Goal: Transaction & Acquisition: Purchase product/service

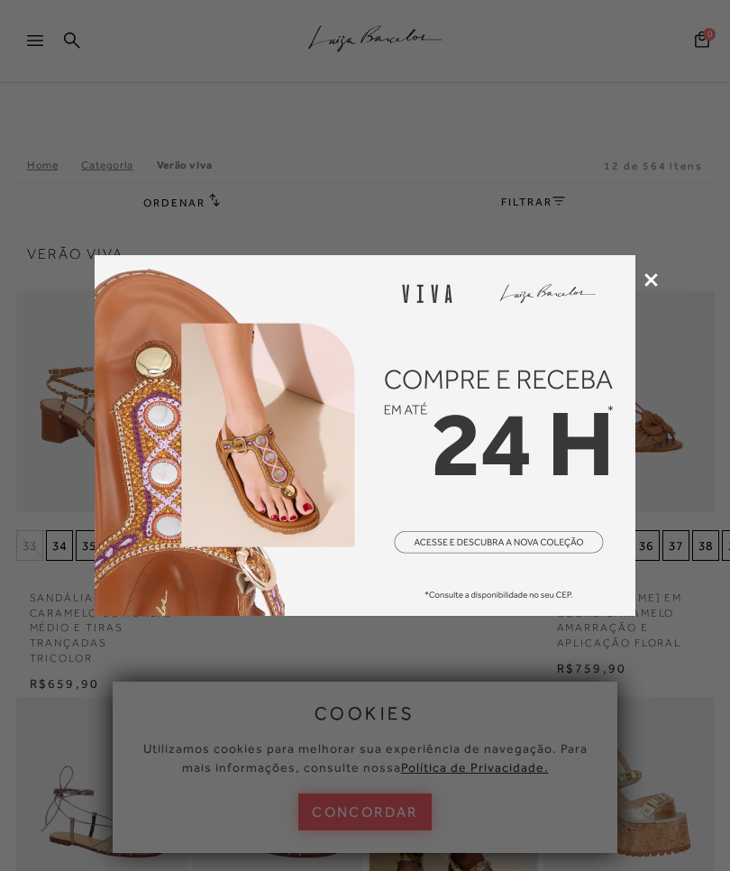
click at [647, 279] on icon at bounding box center [652, 280] width 14 height 14
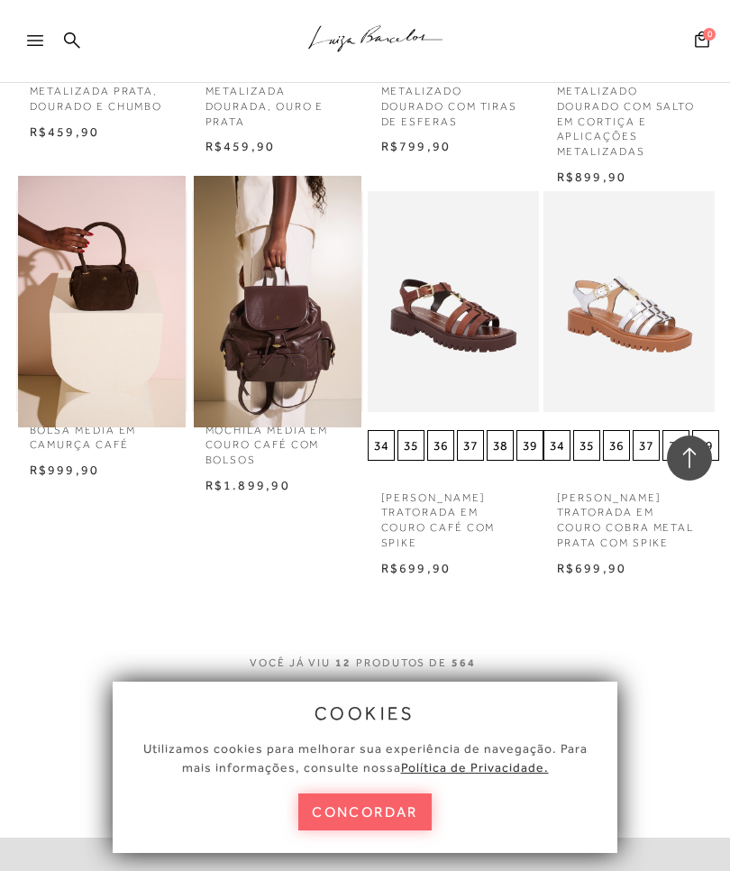
scroll to position [942, 14]
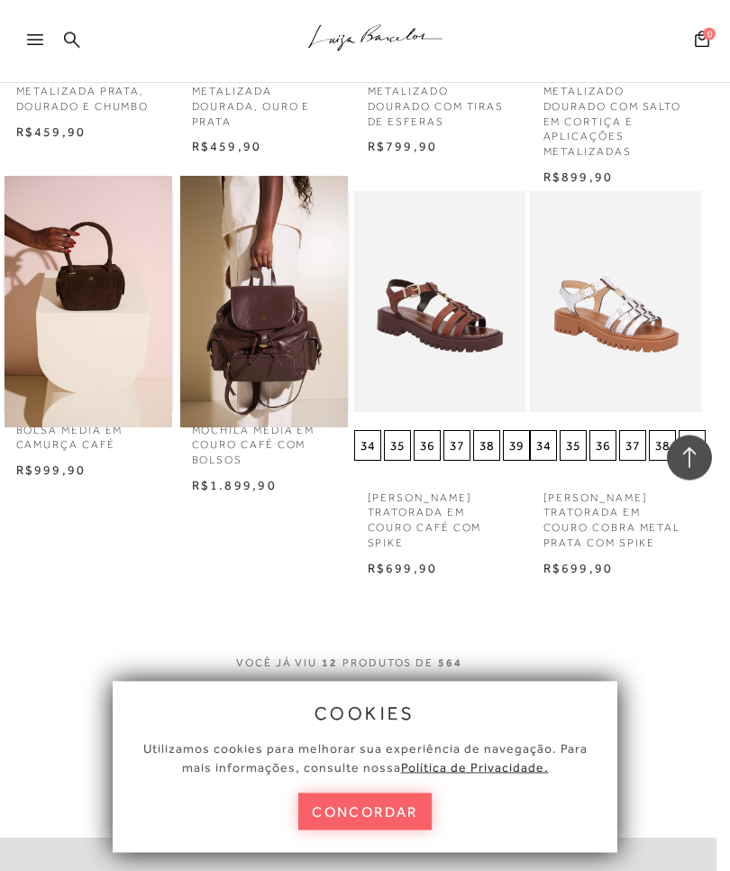
click at [379, 686] on button "MOSTRAR MAIS" at bounding box center [352, 703] width 152 height 35
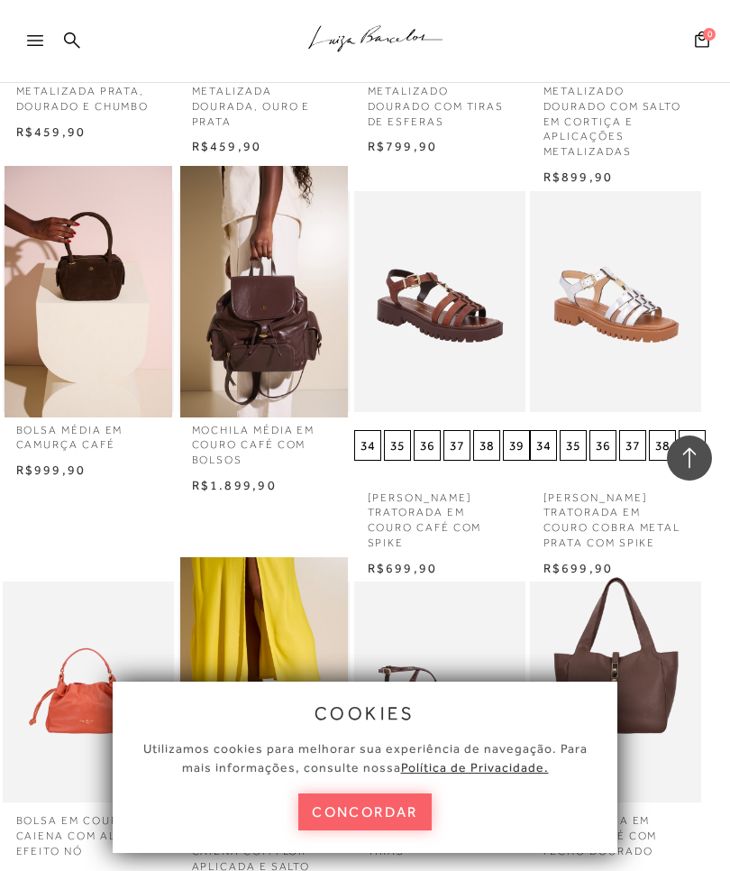
click at [407, 831] on button "concordar" at bounding box center [365, 812] width 133 height 37
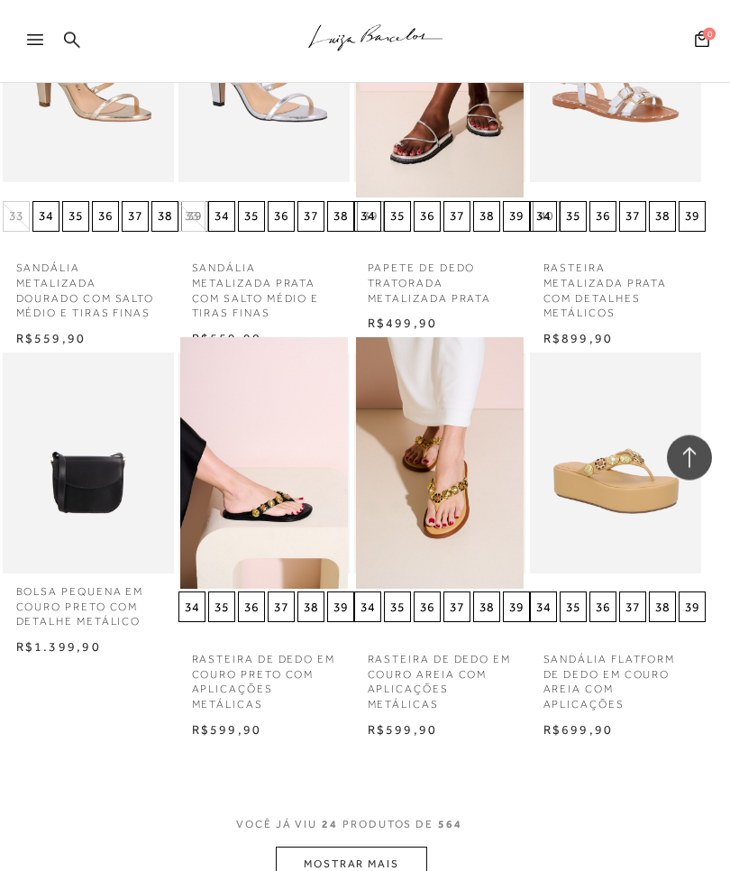
scroll to position [1970, 14]
click at [377, 847] on button "MOSTRAR MAIS" at bounding box center [352, 864] width 152 height 35
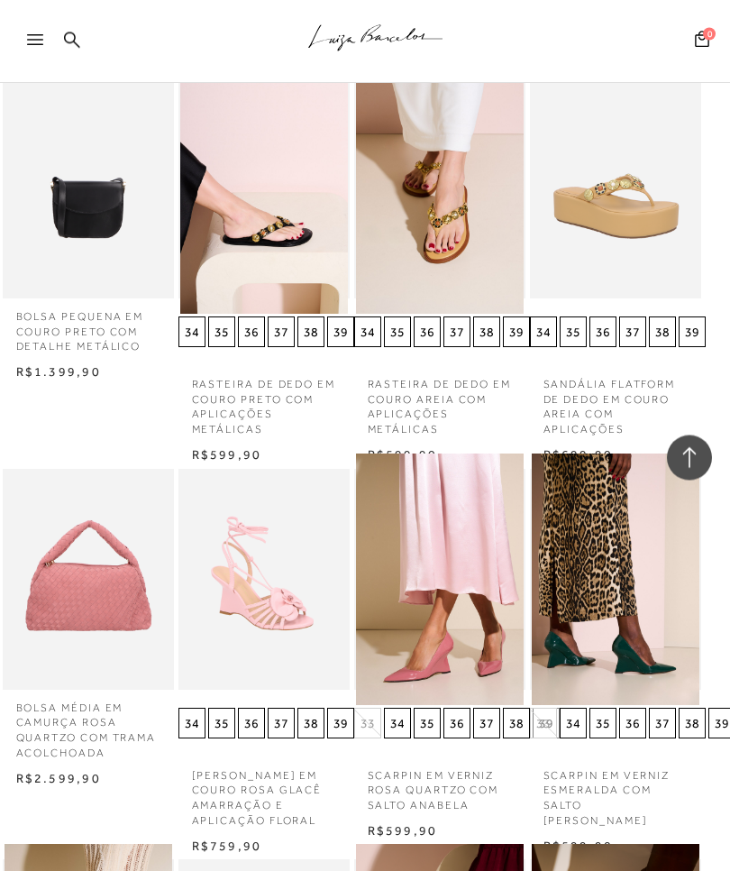
scroll to position [2255, 14]
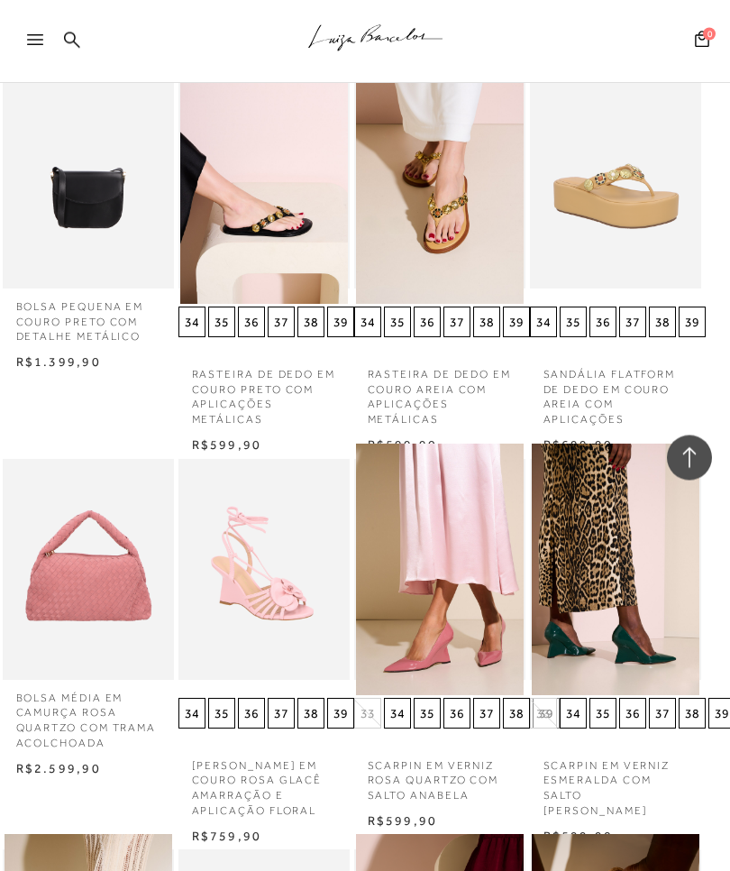
click at [619, 379] on p "SANDÁLIA FLATFORM DE DEDO EM COURO AREIA COM APLICAÇÕES" at bounding box center [615, 392] width 171 height 71
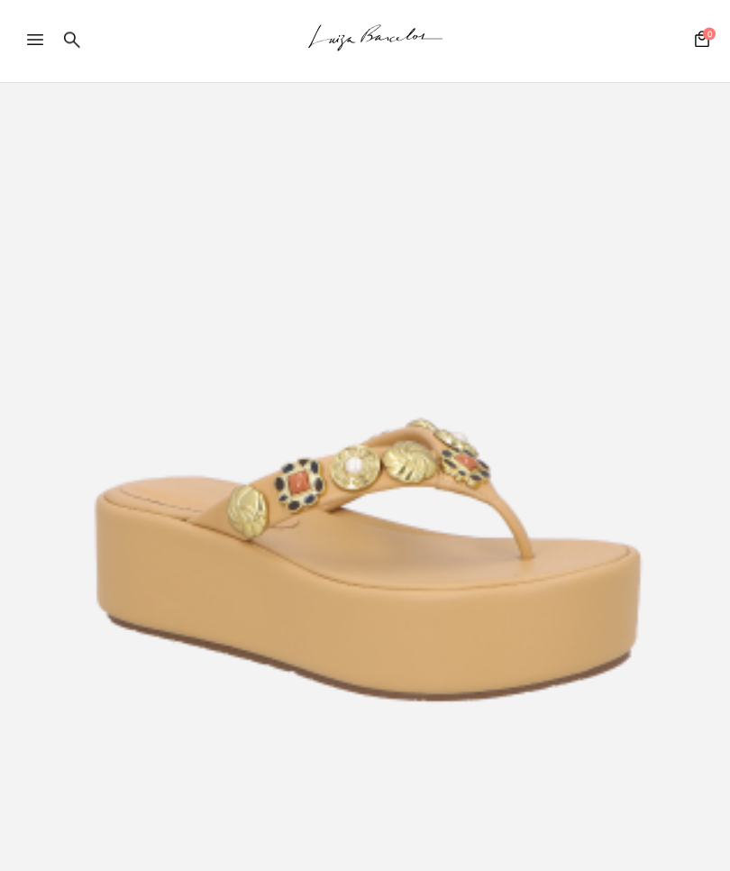
scroll to position [163, 0]
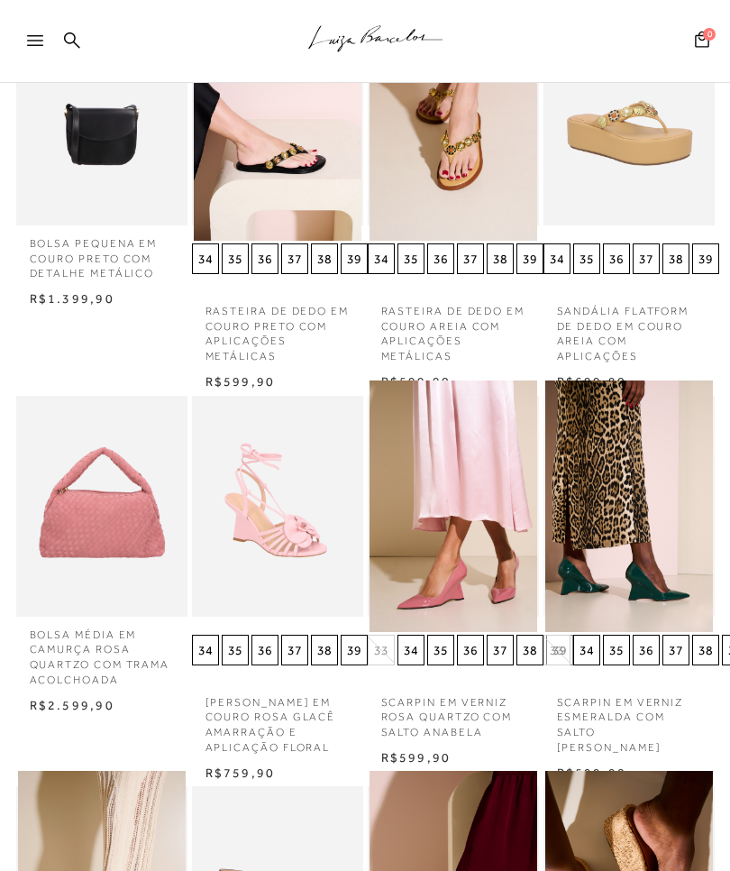
scroll to position [2255, 0]
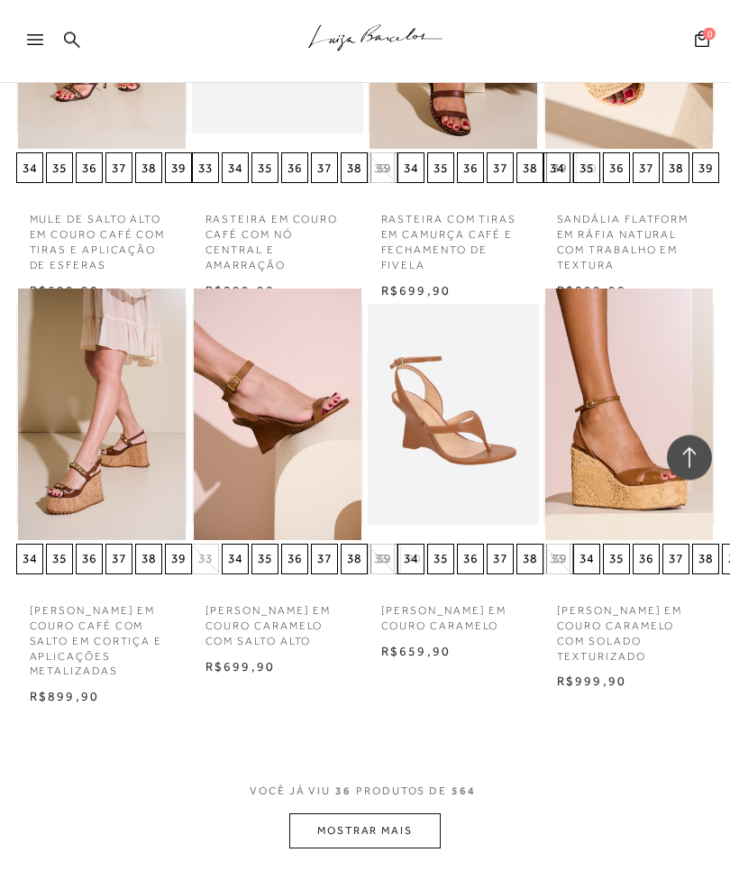
click at [409, 814] on button "MOSTRAR MAIS" at bounding box center [365, 831] width 152 height 35
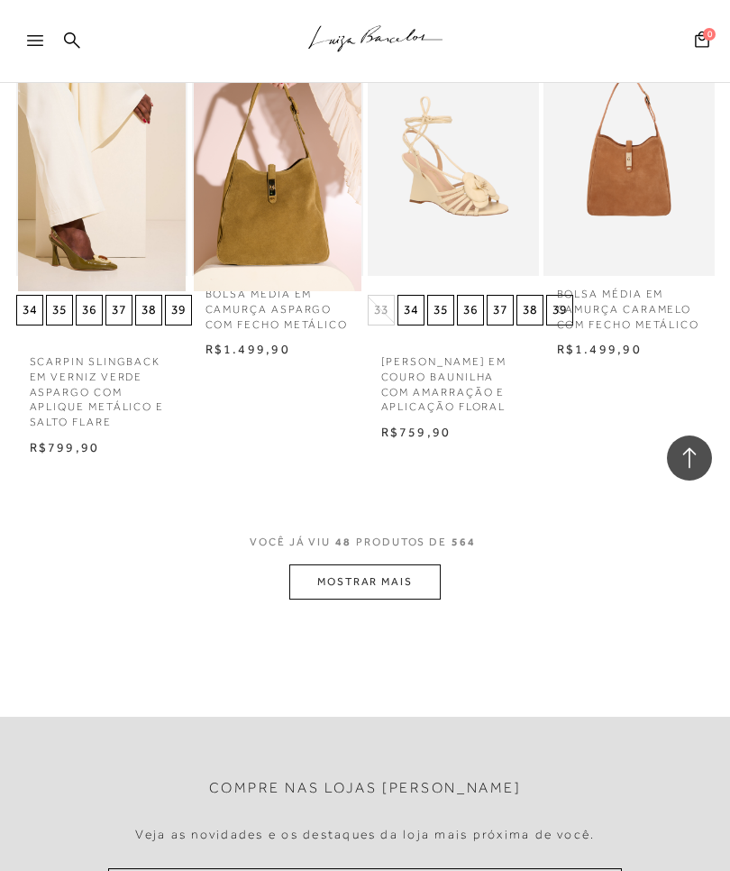
scroll to position [4666, 0]
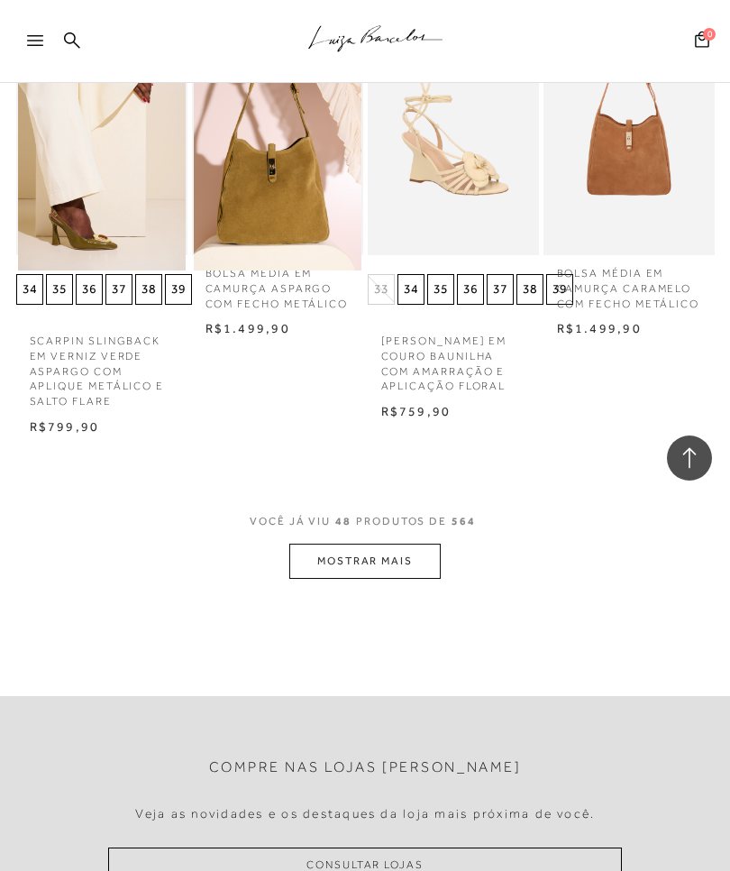
click at [418, 544] on button "MOSTRAR MAIS" at bounding box center [365, 561] width 152 height 35
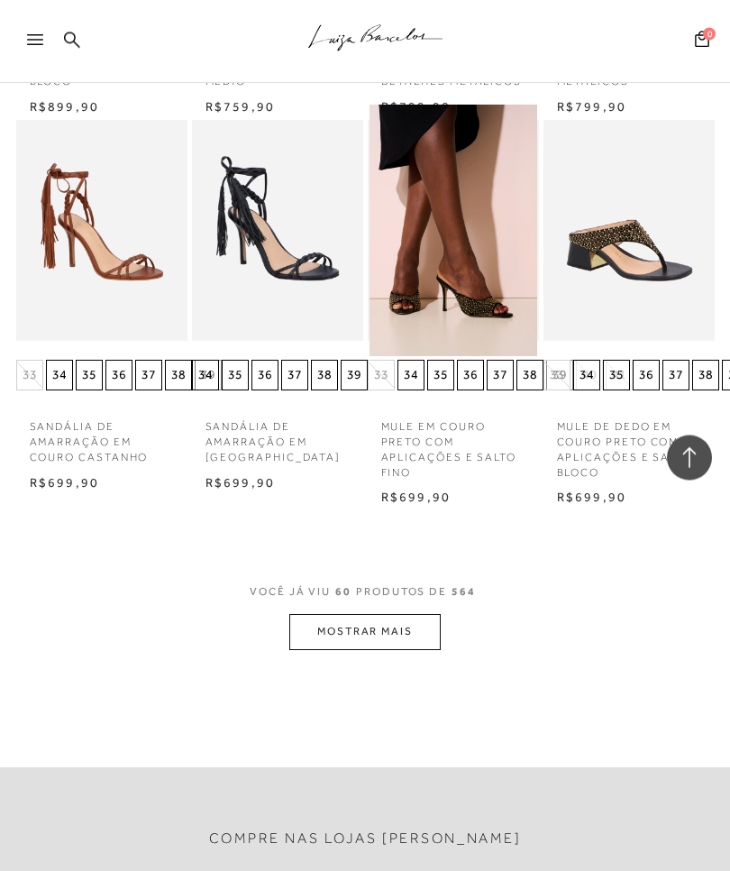
scroll to position [5769, 0]
click at [425, 614] on button "MOSTRAR MAIS" at bounding box center [365, 631] width 152 height 35
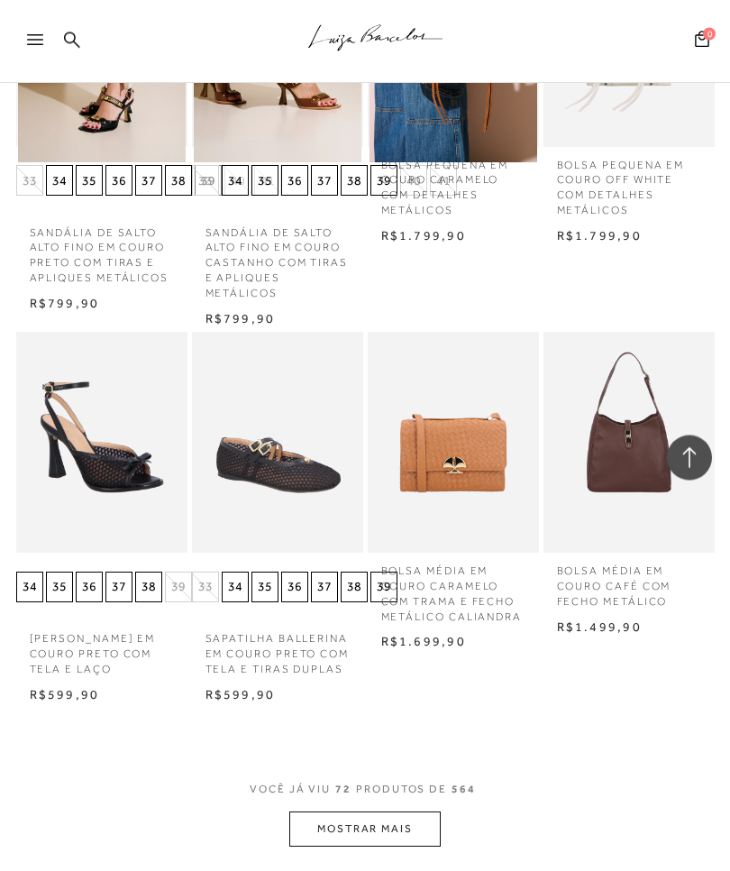
scroll to position [6775, 0]
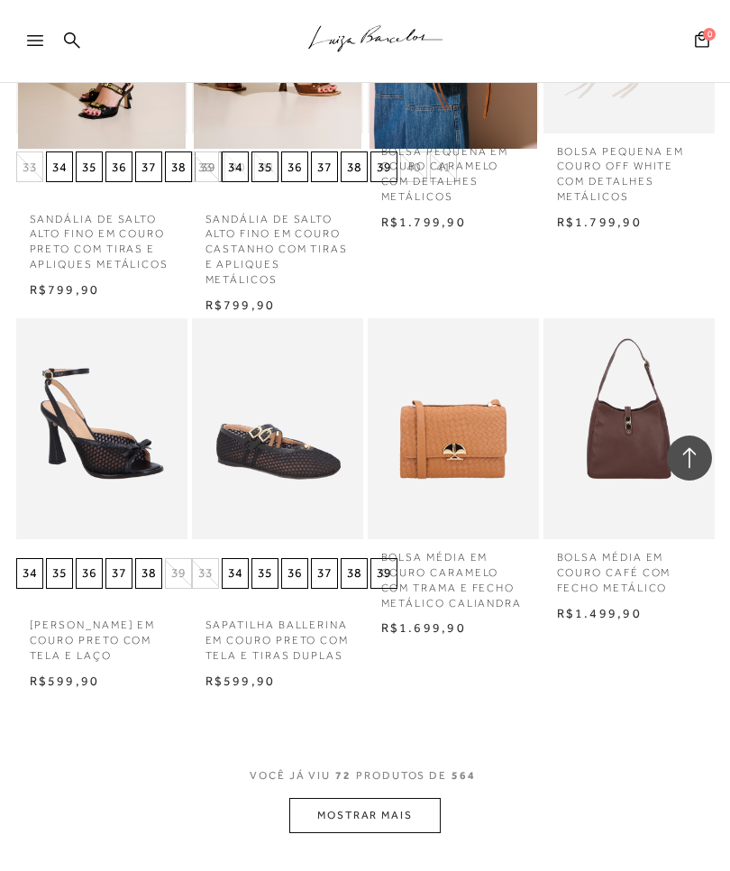
click at [383, 798] on button "MOSTRAR MAIS" at bounding box center [365, 815] width 152 height 35
click at [383, 746] on div "Loading..." at bounding box center [365, 435] width 730 height 871
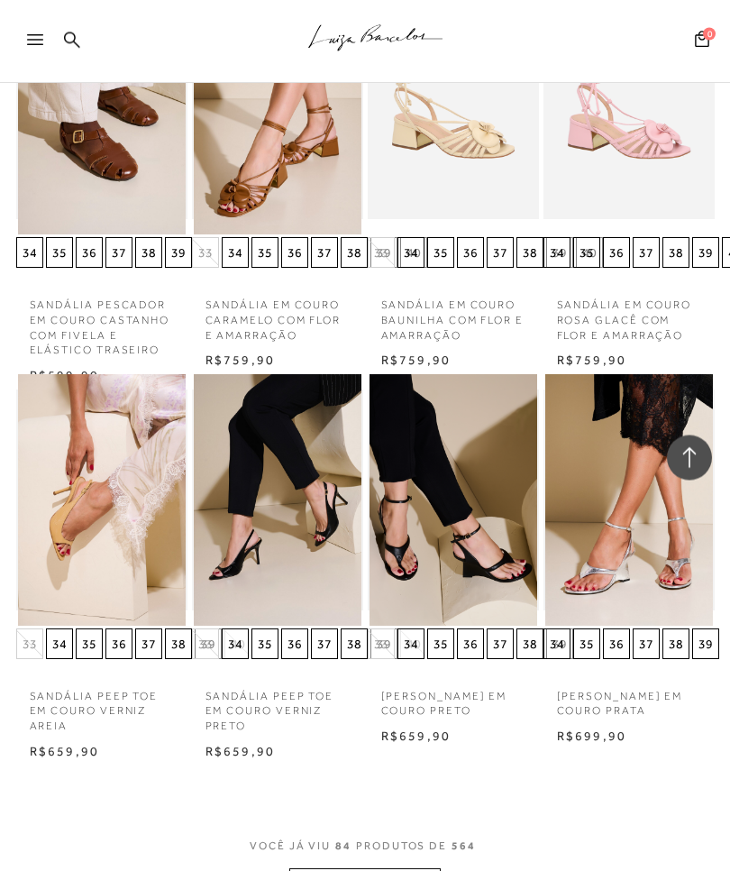
scroll to position [7862, 0]
click at [391, 868] on button "MOSTRAR MAIS" at bounding box center [365, 885] width 152 height 35
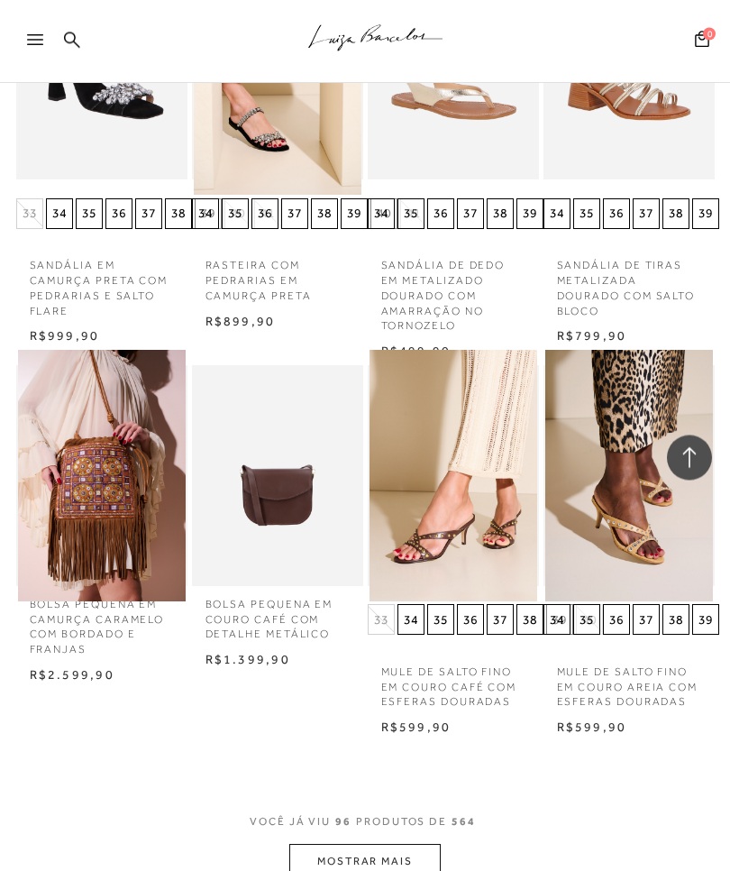
scroll to position [9123, 0]
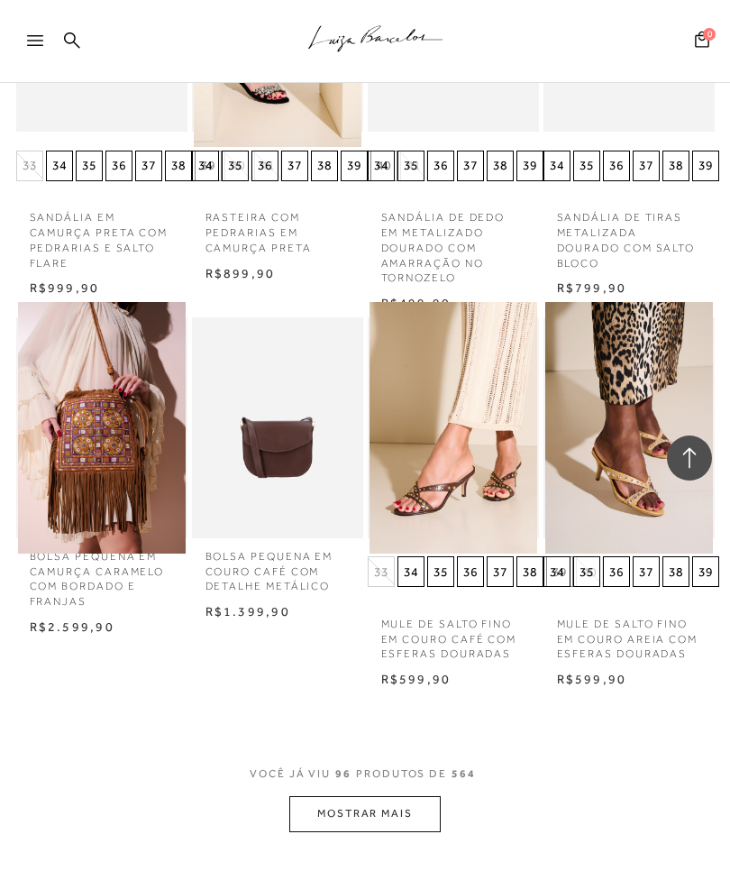
click at [381, 796] on button "MOSTRAR MAIS" at bounding box center [365, 813] width 152 height 35
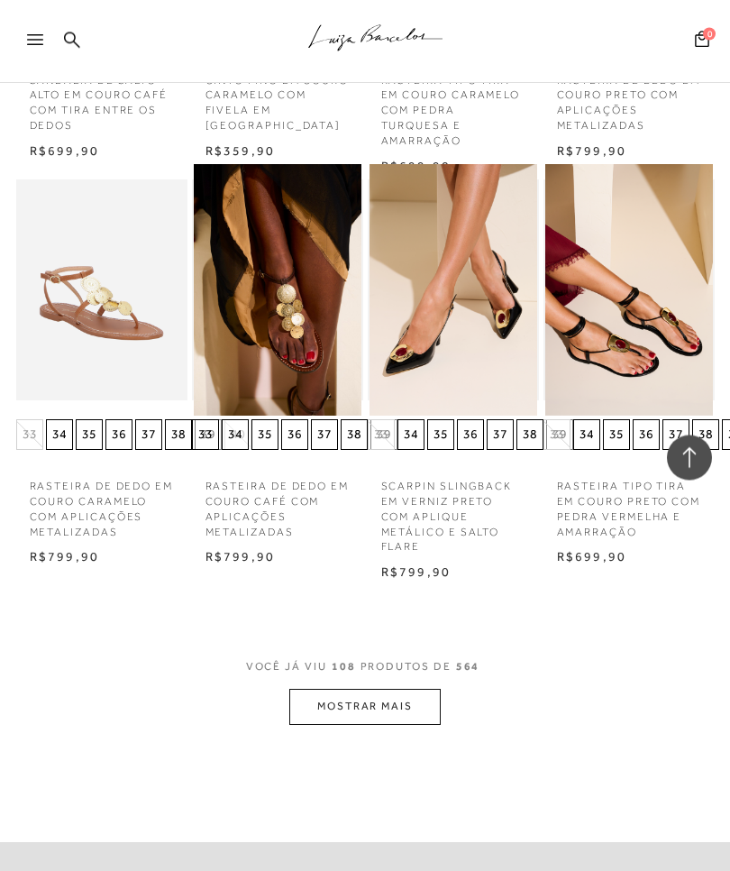
scroll to position [10434, 0]
click at [403, 689] on button "MOSTRAR MAIS" at bounding box center [365, 706] width 152 height 35
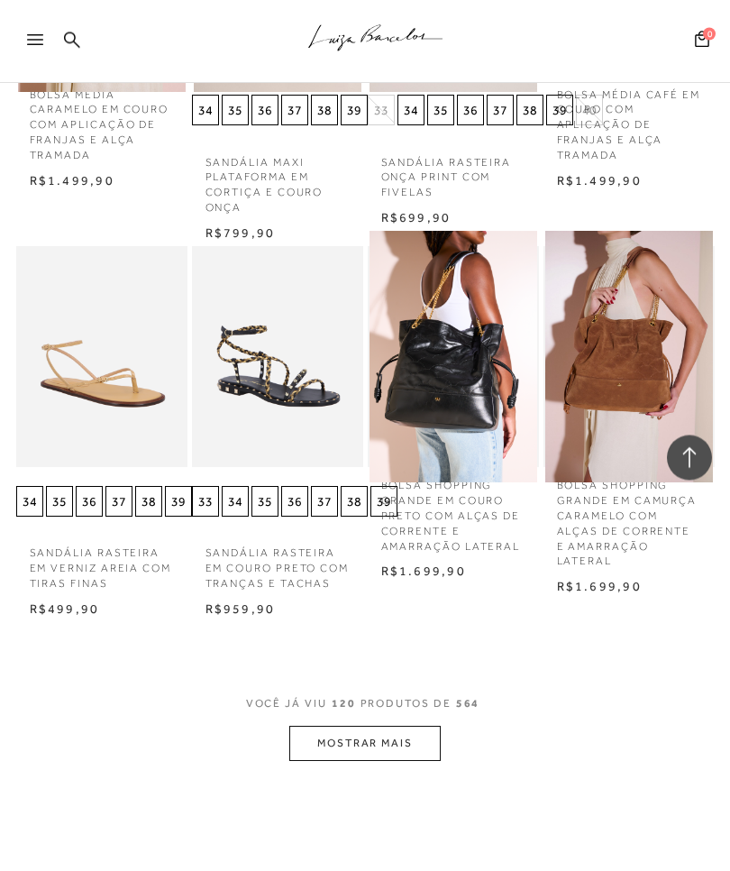
scroll to position [11556, 0]
click at [392, 726] on button "MOSTRAR MAIS" at bounding box center [365, 743] width 152 height 35
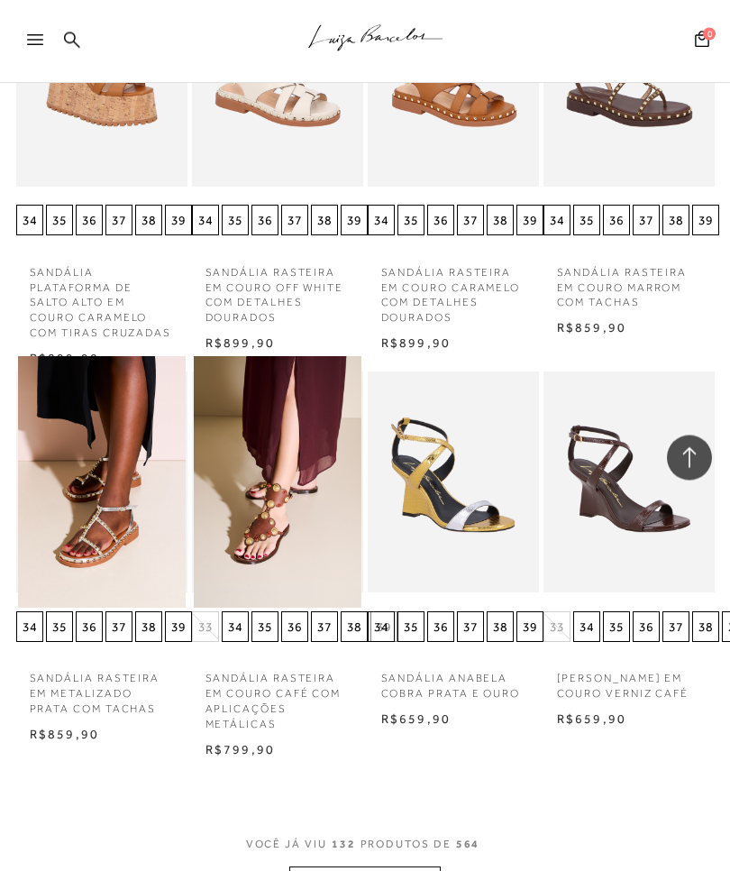
scroll to position [12775, 0]
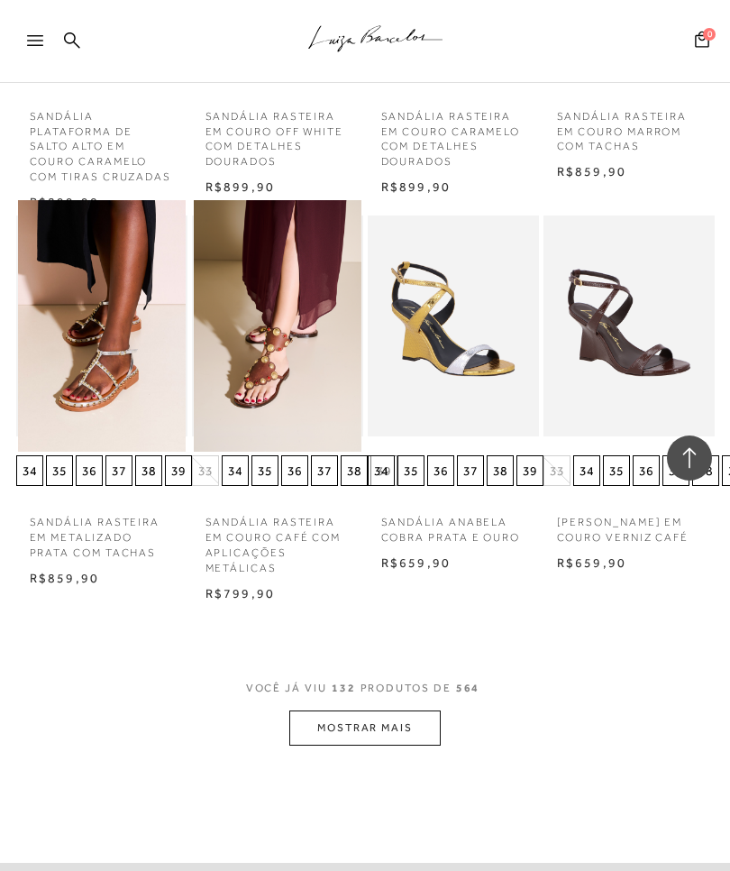
click at [410, 711] on button "MOSTRAR MAIS" at bounding box center [365, 728] width 152 height 35
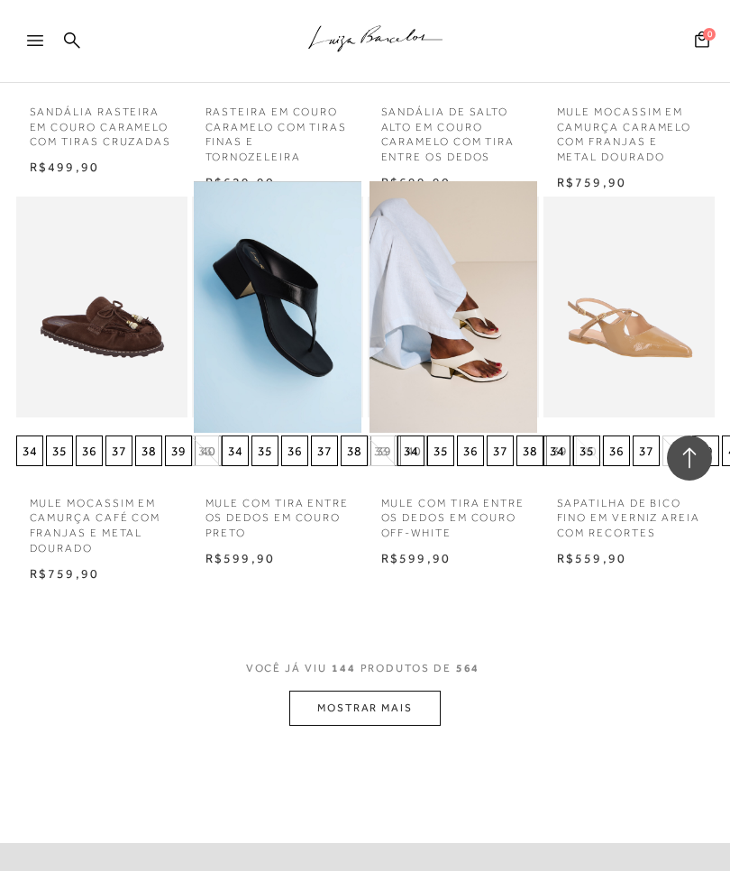
scroll to position [14007, 0]
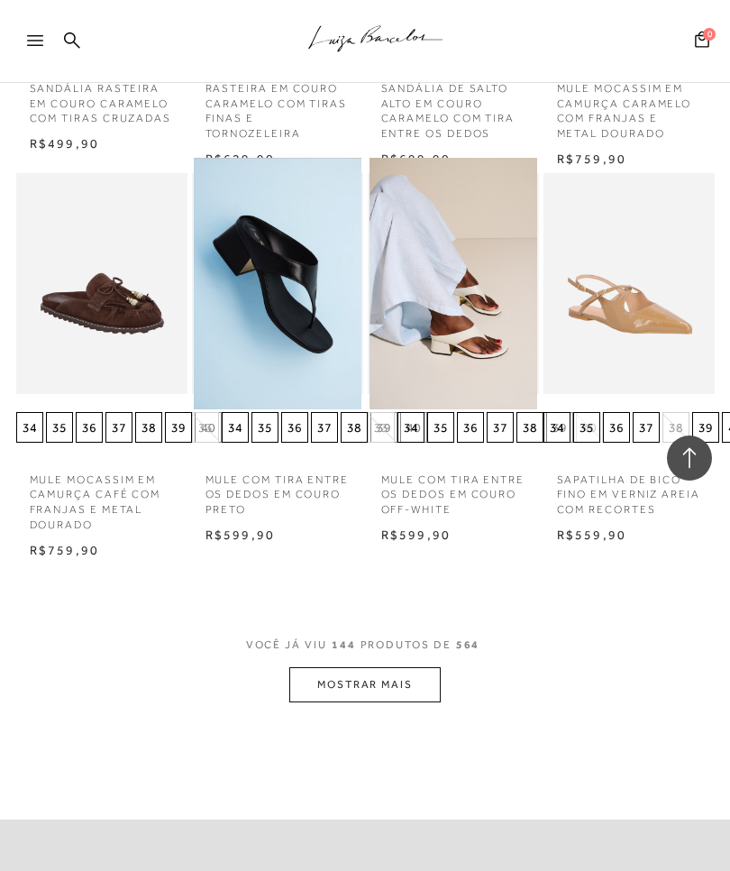
click at [394, 667] on button "MOSTRAR MAIS" at bounding box center [365, 684] width 152 height 35
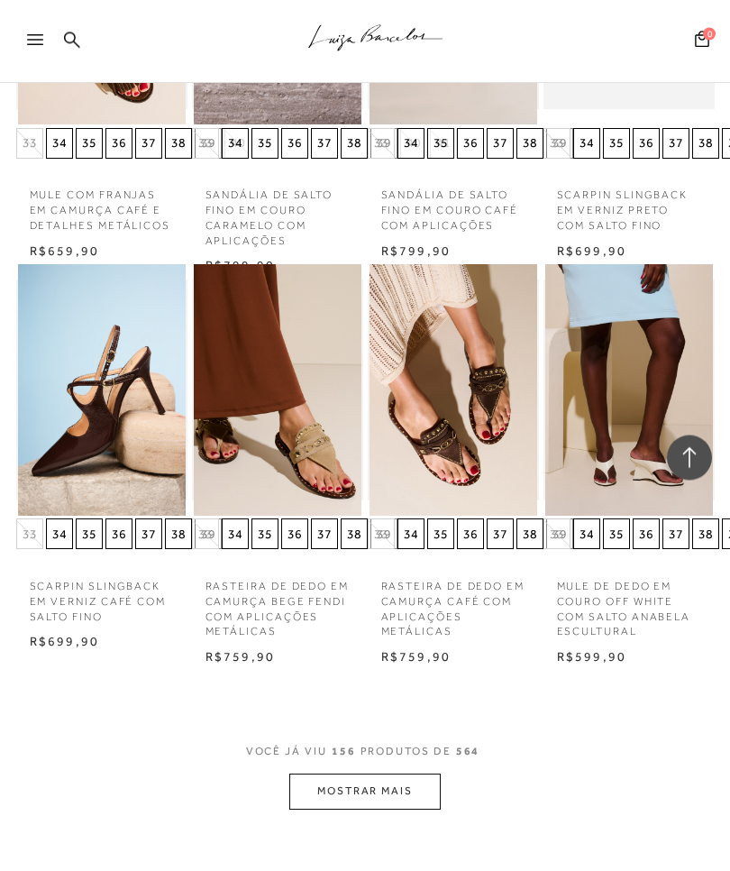
scroll to position [15074, 0]
click at [403, 774] on button "MOSTRAR MAIS" at bounding box center [365, 791] width 152 height 35
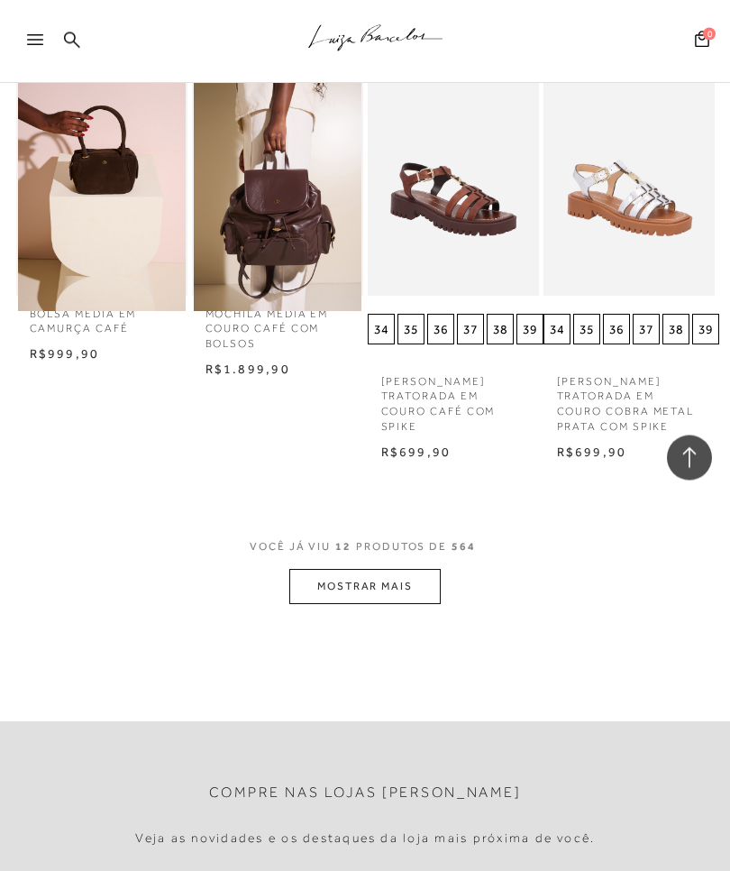
scroll to position [1093, 0]
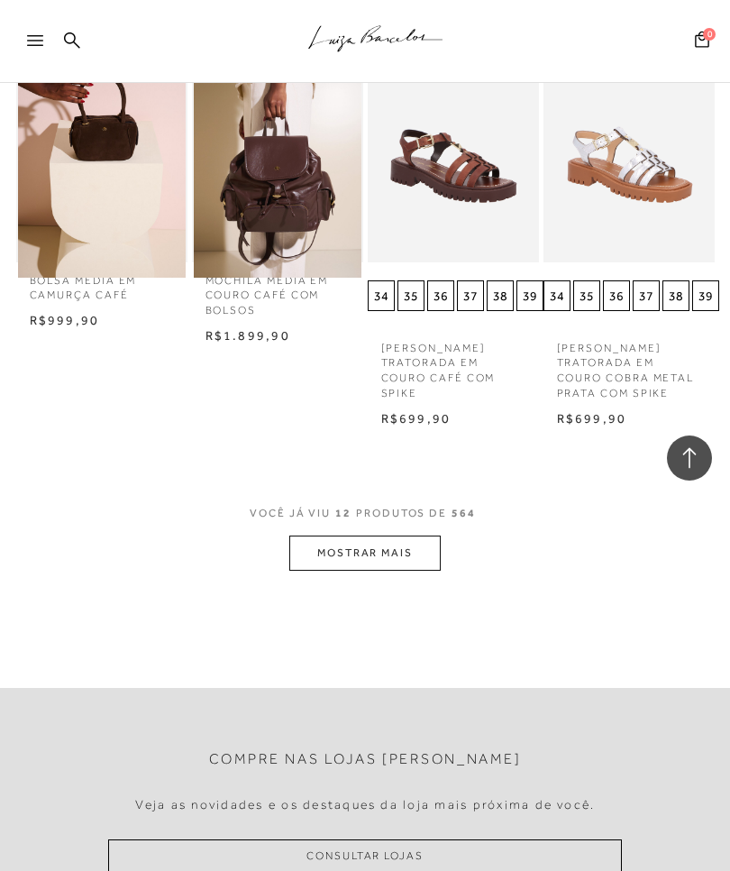
click at [354, 536] on button "MOSTRAR MAIS" at bounding box center [365, 553] width 152 height 35
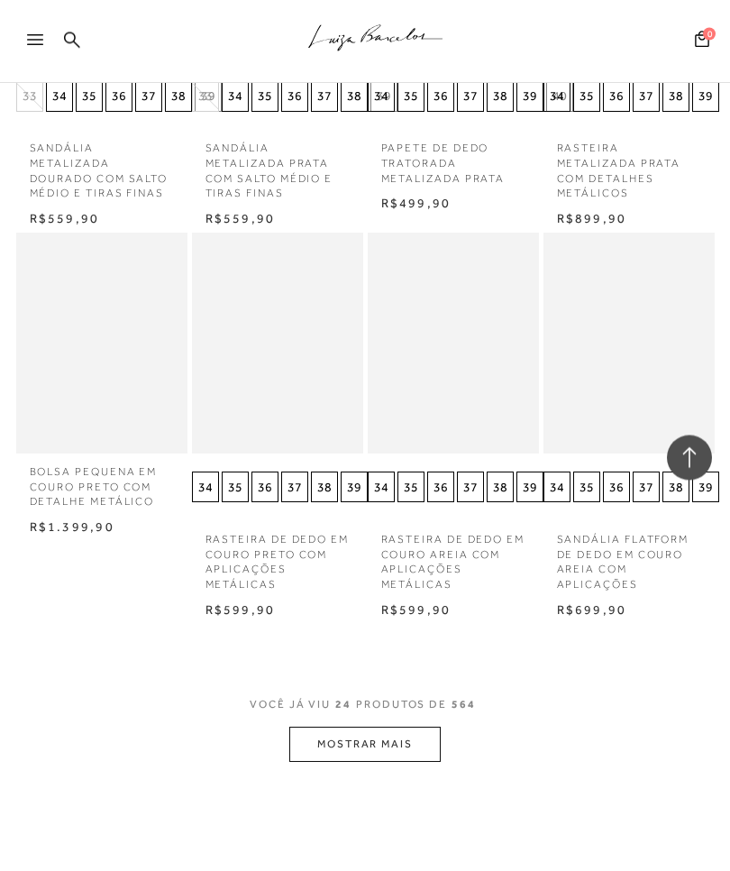
scroll to position [2090, 0]
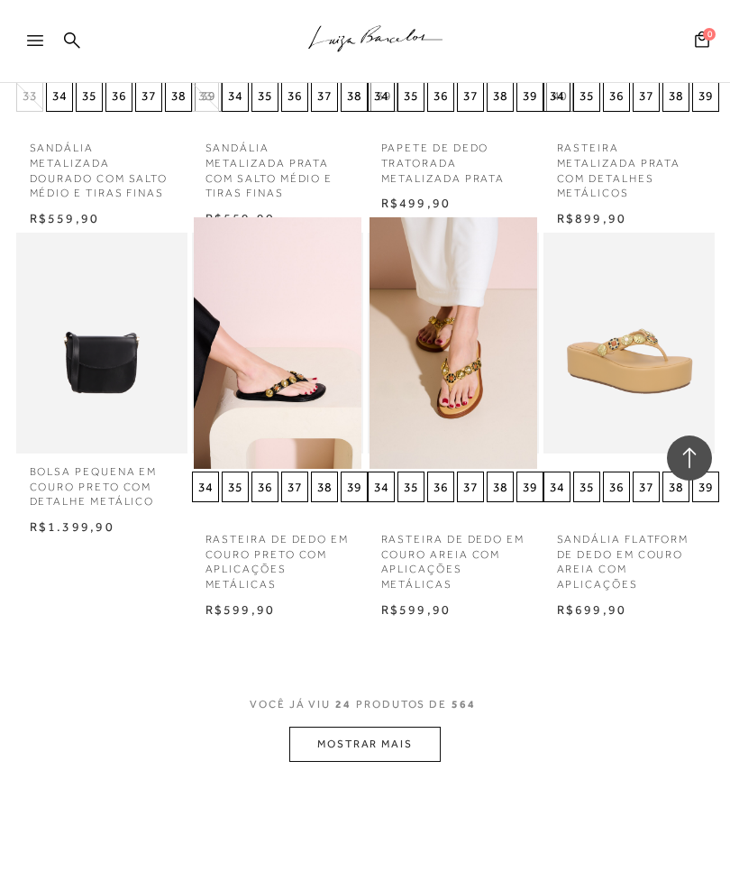
click at [642, 355] on img at bounding box center [630, 343] width 168 height 252
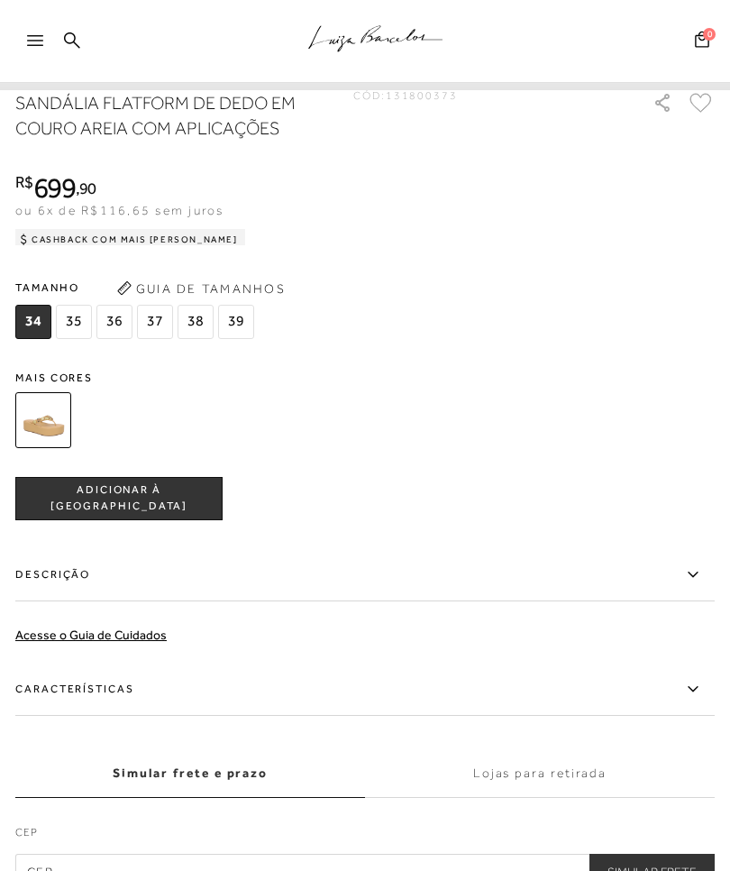
click at [38, 432] on img at bounding box center [43, 420] width 56 height 56
click at [36, 425] on img at bounding box center [43, 420] width 56 height 56
click at [35, 381] on div "SANDÁLIA FLATFORM DE DEDO EM COURO AREIA COM APLICAÇÕES CÓD: 131800373 × É nece…" at bounding box center [365, 490] width 700 height 800
click at [48, 385] on div "SANDÁLIA FLATFORM DE DEDO EM COURO AREIA COM APLICAÇÕES CÓD: 131800373 × É nece…" at bounding box center [365, 490] width 700 height 800
click at [45, 444] on img at bounding box center [43, 420] width 56 height 56
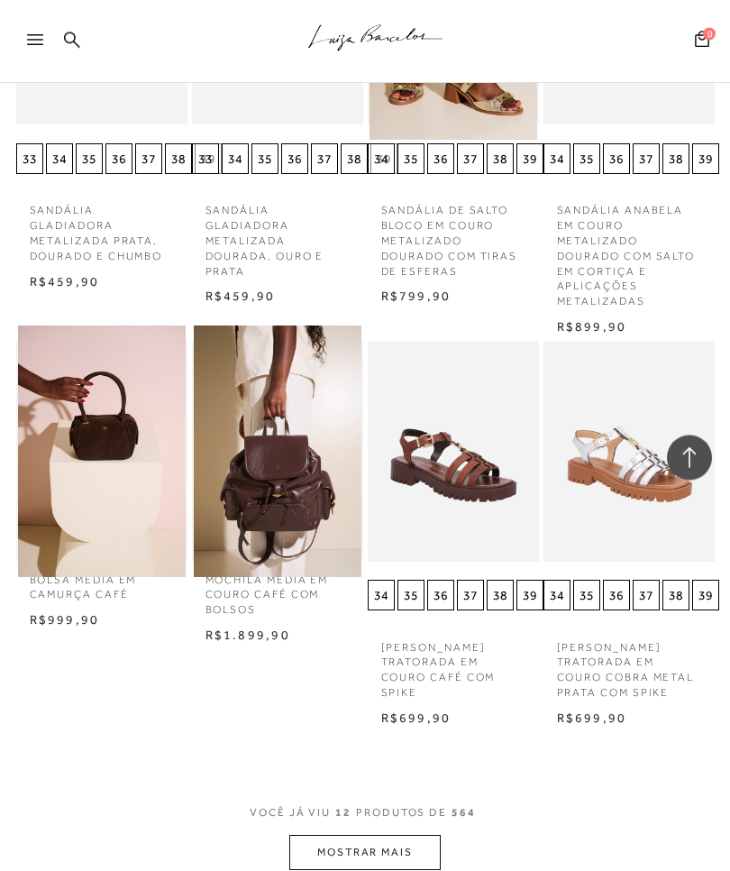
scroll to position [794, 0]
click at [404, 835] on button "MOSTRAR MAIS" at bounding box center [365, 852] width 152 height 35
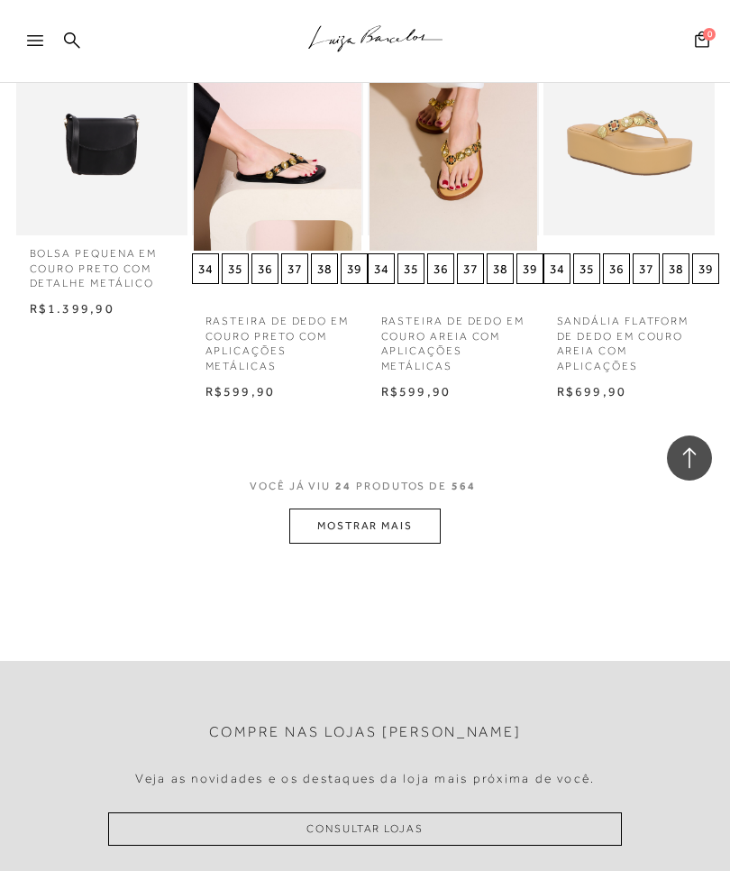
scroll to position [2370, 0]
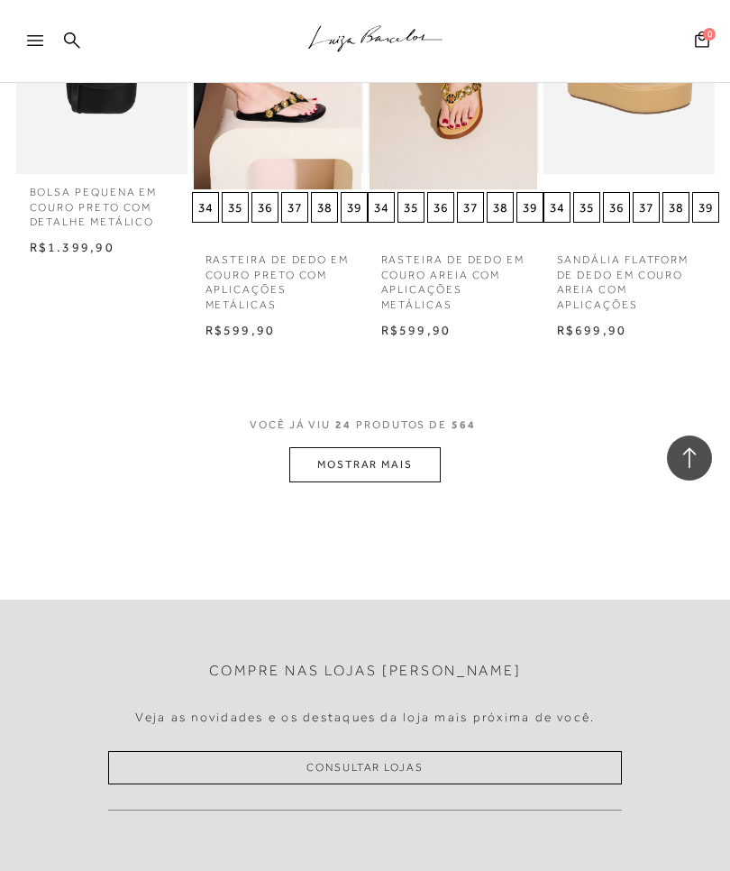
click at [405, 447] on button "MOSTRAR MAIS" at bounding box center [365, 464] width 152 height 35
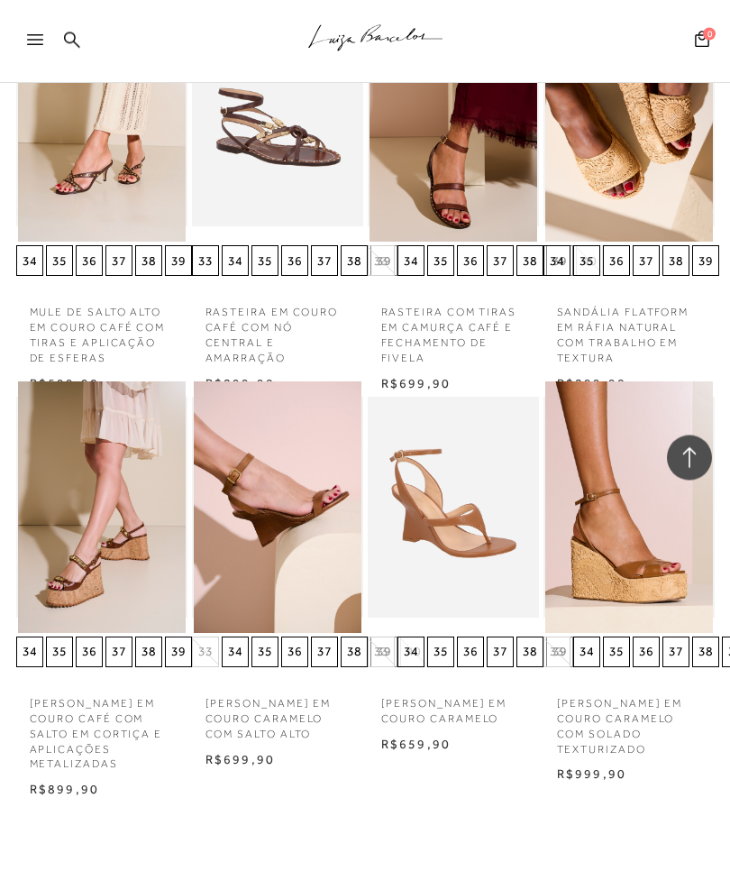
scroll to position [3102, 0]
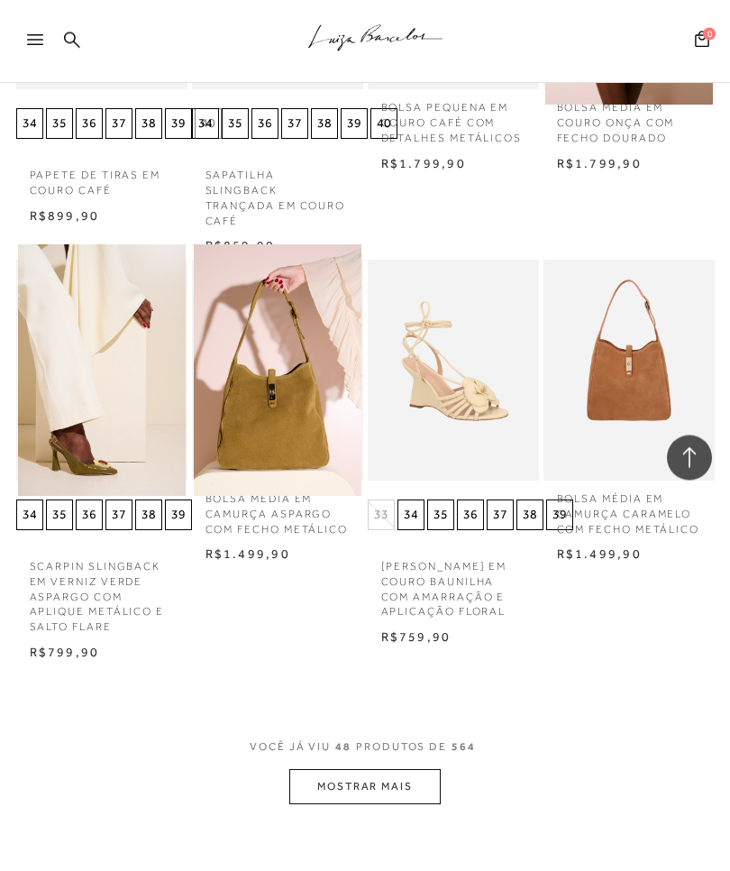
click at [402, 770] on button "MOSTRAR MAIS" at bounding box center [365, 787] width 152 height 35
click at [402, 723] on div "Loading..." at bounding box center [365, 435] width 730 height 871
click at [396, 721] on div "Loading..." at bounding box center [365, 435] width 730 height 871
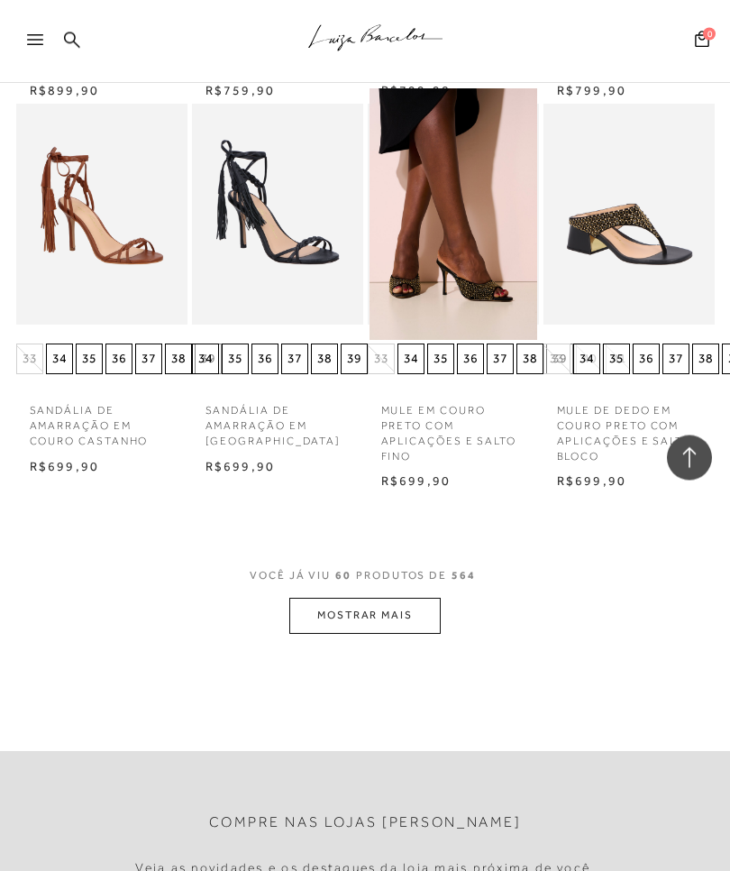
scroll to position [5792, 0]
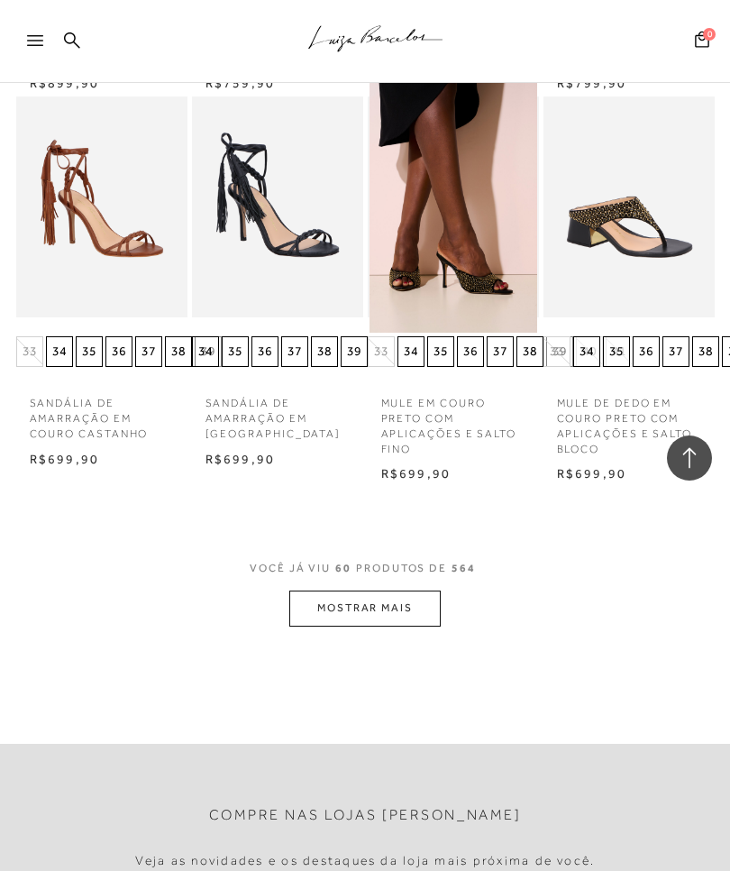
click at [411, 591] on button "MOSTRAR MAIS" at bounding box center [365, 608] width 152 height 35
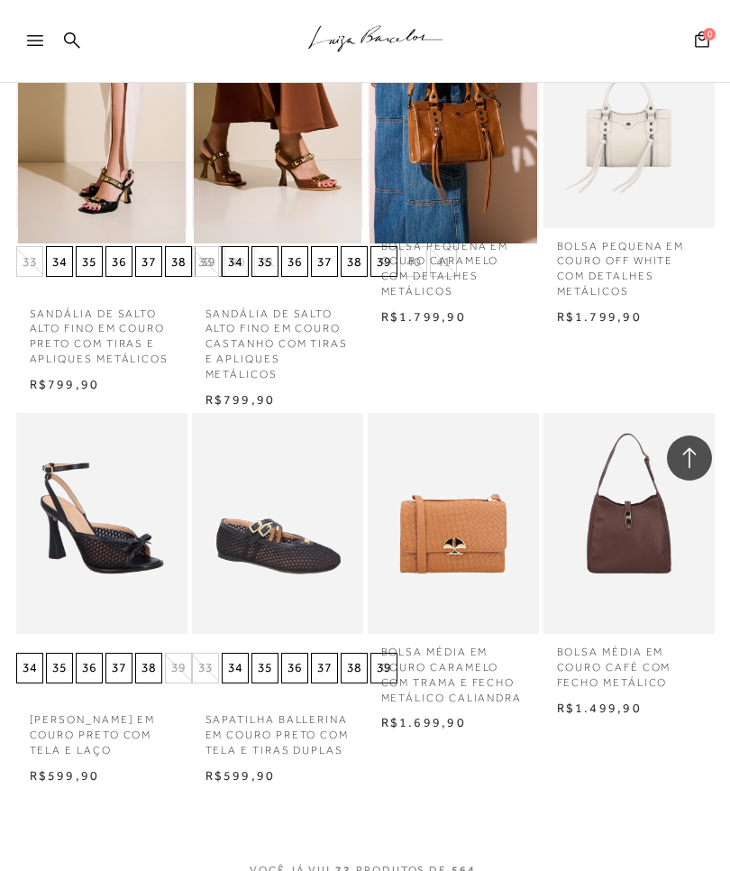
scroll to position [6691, 0]
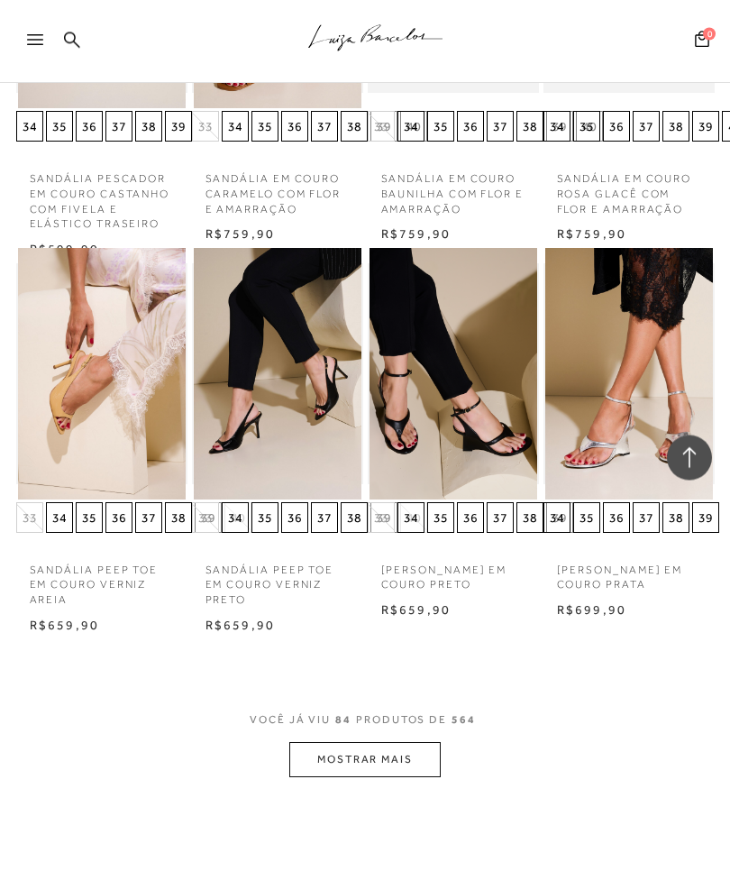
click at [406, 743] on button "MOSTRAR MAIS" at bounding box center [365, 760] width 152 height 35
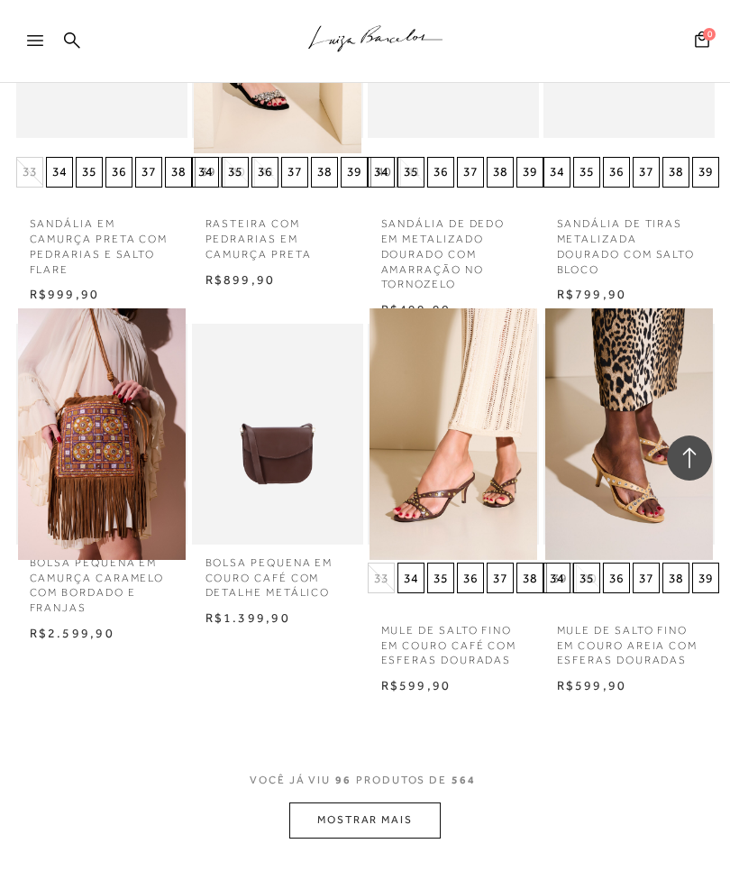
scroll to position [9356, 0]
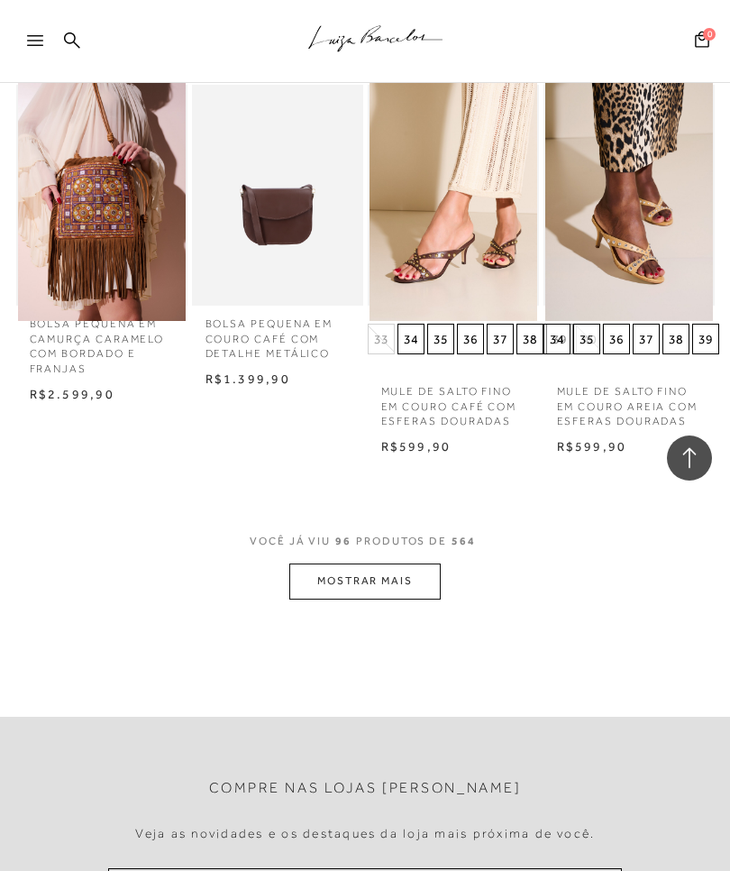
click at [412, 564] on button "MOSTRAR MAIS" at bounding box center [365, 581] width 152 height 35
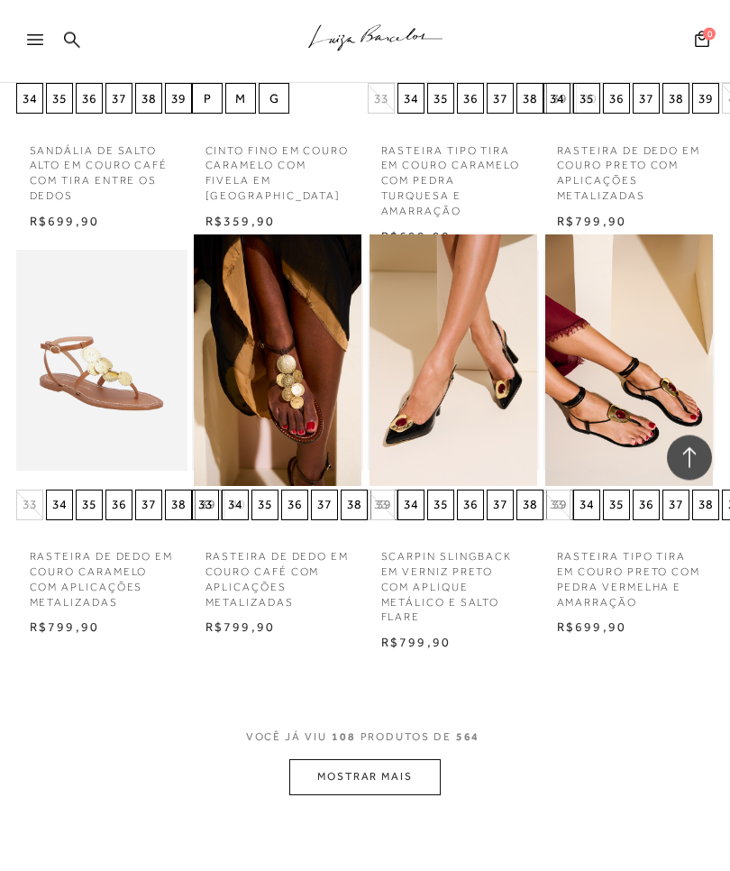
scroll to position [10364, 0]
click at [408, 759] on button "MOSTRAR MAIS" at bounding box center [365, 776] width 152 height 35
click at [401, 759] on button "MOSTRAR MAIS" at bounding box center [365, 776] width 152 height 35
click at [409, 759] on button "MOSTRAR MAIS" at bounding box center [365, 776] width 152 height 35
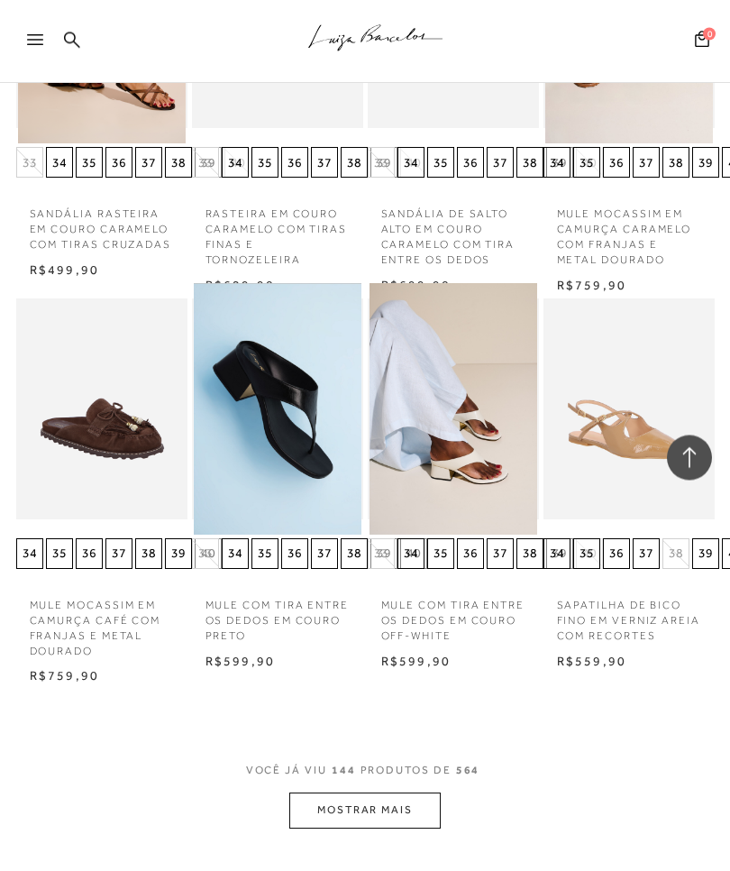
scroll to position [11519, 0]
click at [410, 793] on button "MOSTRAR MAIS" at bounding box center [365, 810] width 152 height 35
